Goal: Information Seeking & Learning: Find specific fact

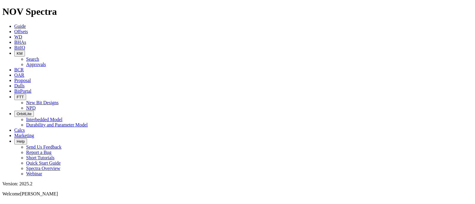
click at [23, 51] on span "KM" at bounding box center [20, 53] width 6 height 4
click at [39, 57] on link "Search" at bounding box center [32, 59] width 13 height 5
type input "pegasus flyer"
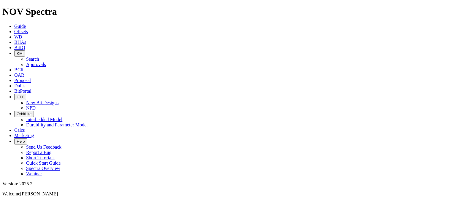
scroll to position [111, 0]
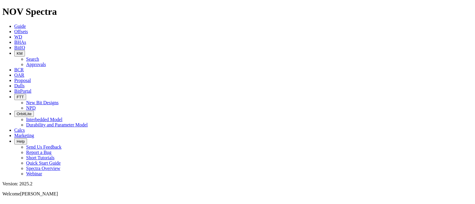
scroll to position [0, 0]
type input "pegasus technical summary"
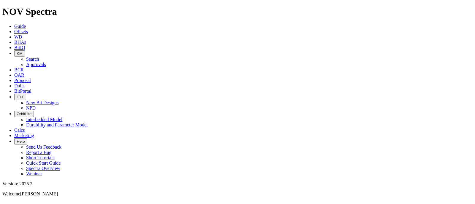
type input "pegasus technical summary pdf"
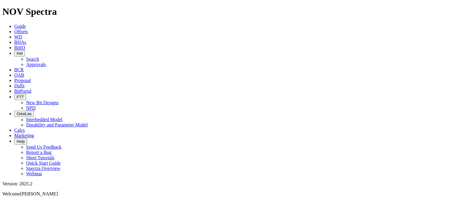
type input "pegasus technical summary ppt"
type input "pegasus technical summary"
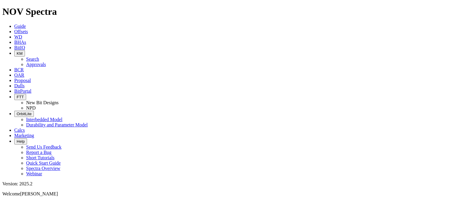
type input "pegasus technical summary pptx"
drag, startPoint x: 199, startPoint y: 32, endPoint x: 242, endPoint y: 34, distance: 43.4
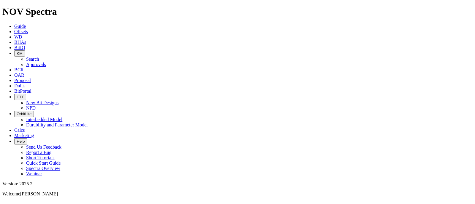
type input "pegasus"
